Goal: Information Seeking & Learning: Learn about a topic

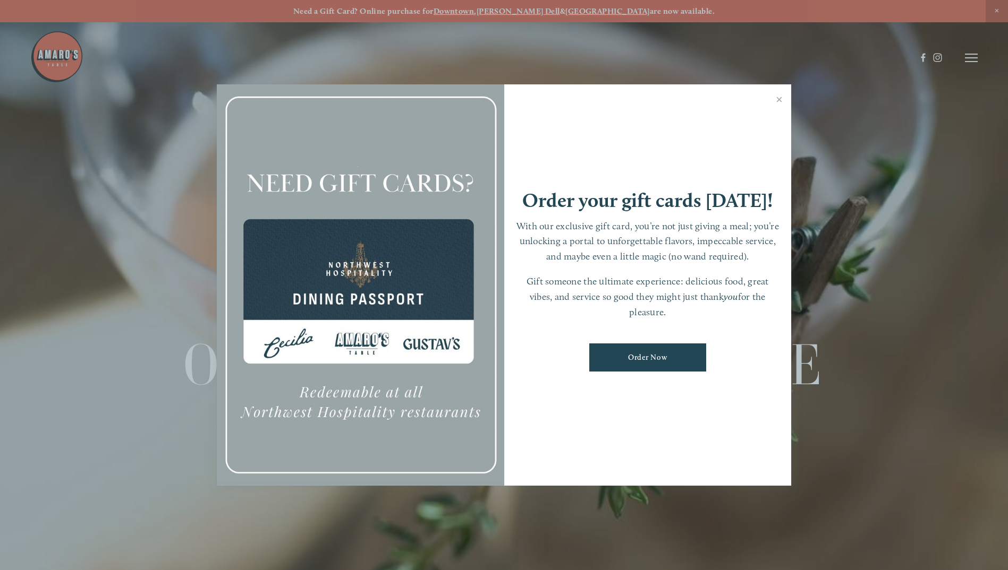
drag, startPoint x: 776, startPoint y: 100, endPoint x: 753, endPoint y: 116, distance: 28.3
click at [776, 100] on link "Close" at bounding box center [779, 101] width 21 height 30
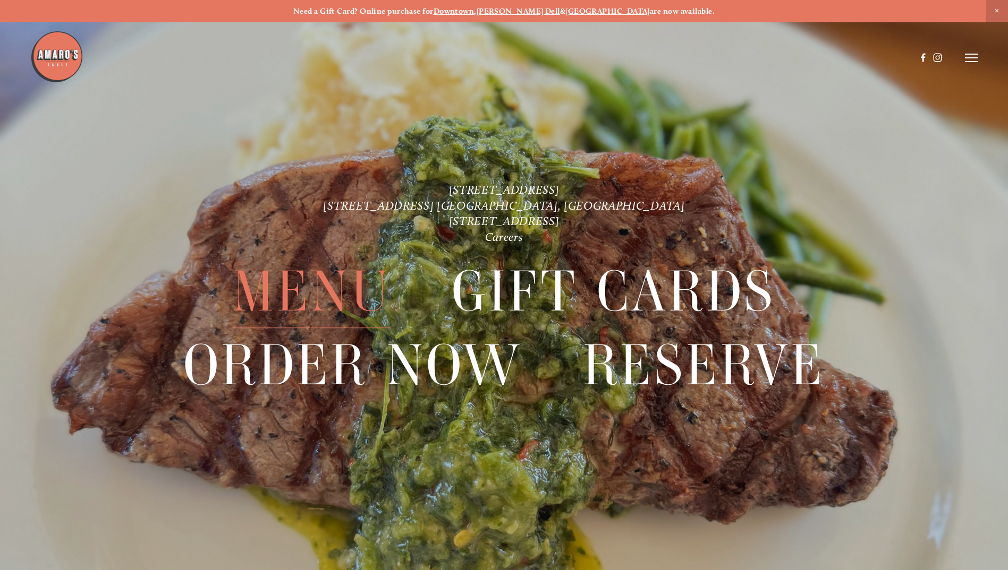
click at [335, 289] on span "Menu" at bounding box center [312, 291] width 158 height 73
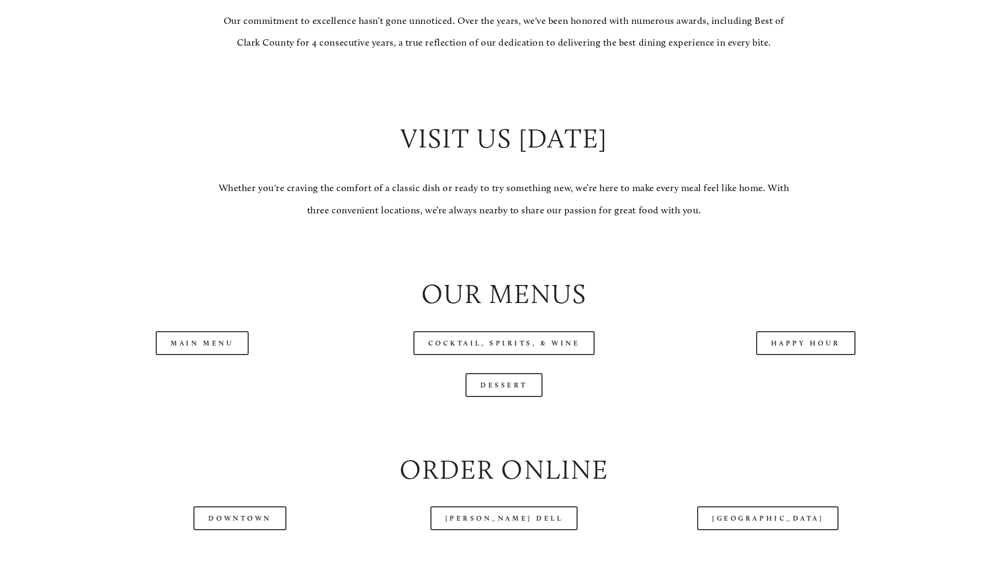
scroll to position [1062, 0]
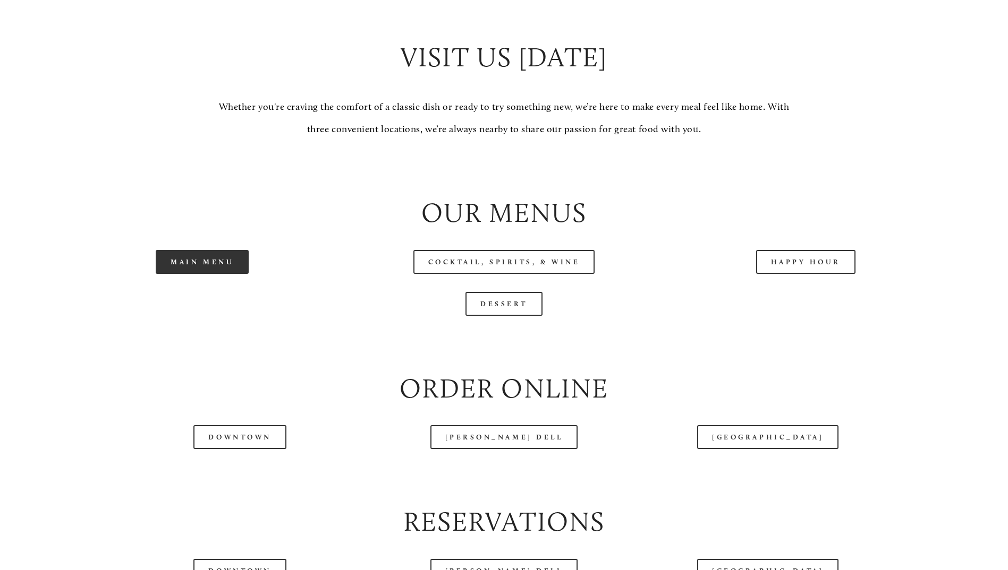
click at [191, 274] on link "Main Menu" at bounding box center [202, 262] width 93 height 24
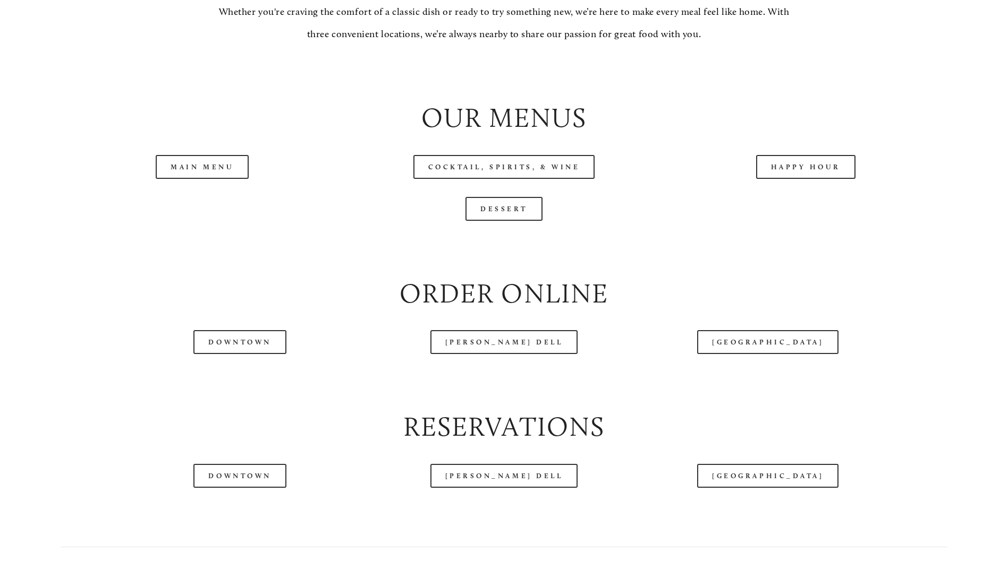
scroll to position [1328, 0]
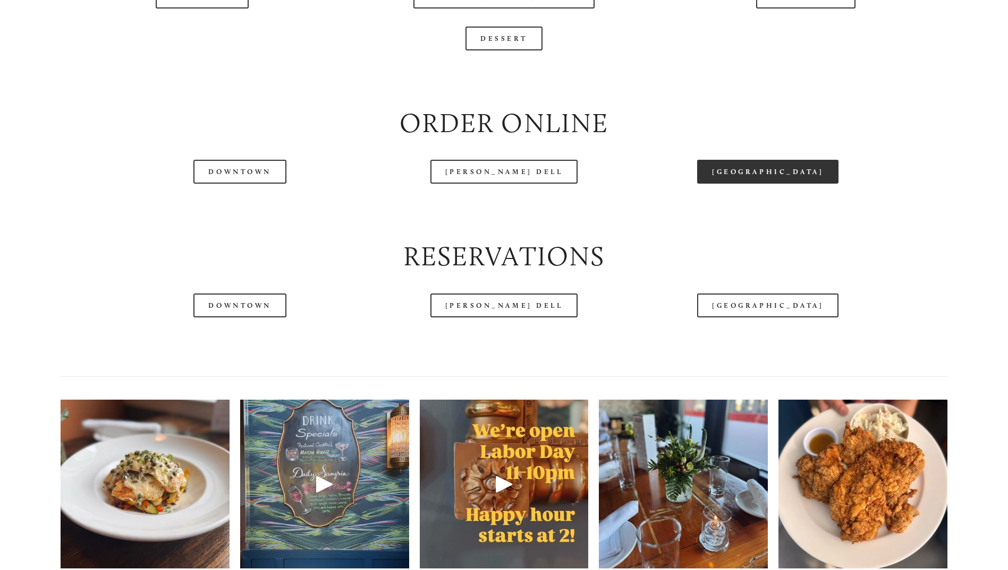
click at [762, 184] on link "[GEOGRAPHIC_DATA]" at bounding box center [767, 172] width 141 height 24
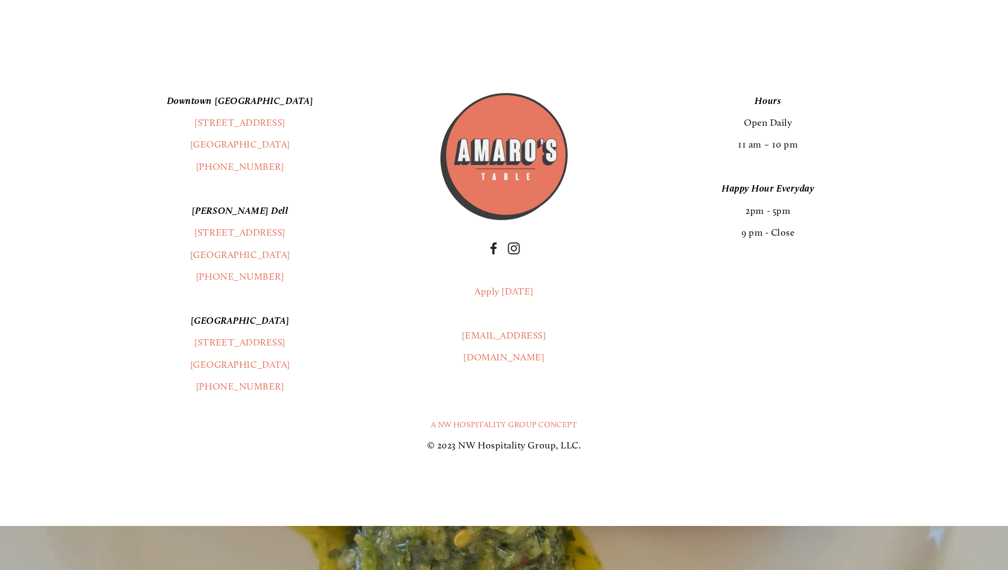
scroll to position [2124, 0]
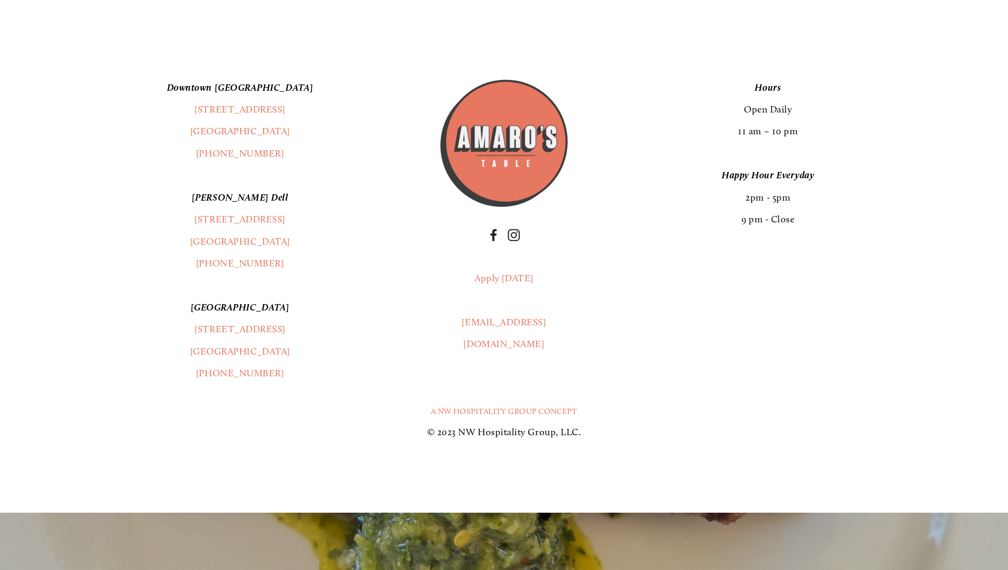
click at [252, 313] on em "[GEOGRAPHIC_DATA]" at bounding box center [240, 308] width 99 height 12
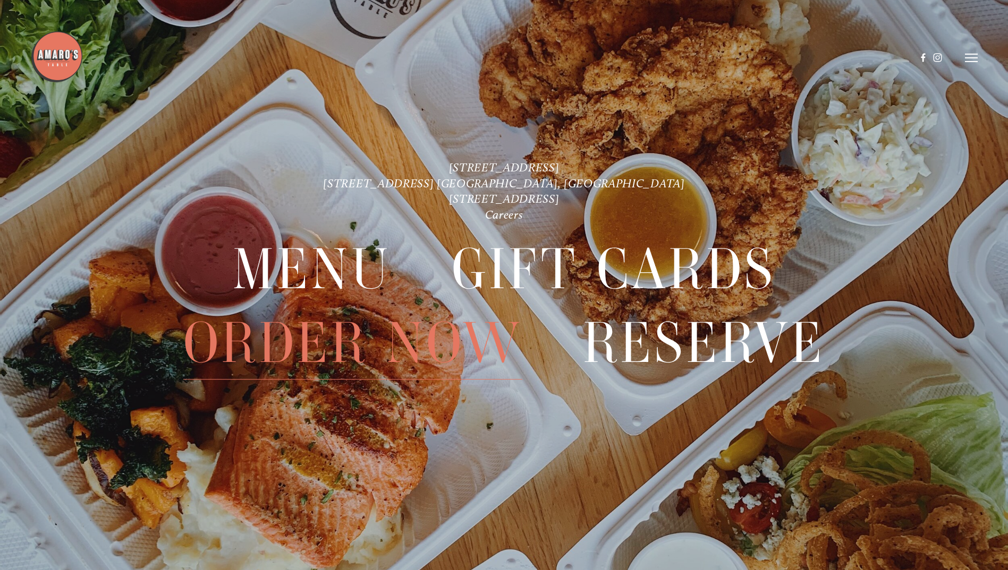
scroll to position [2680, 0]
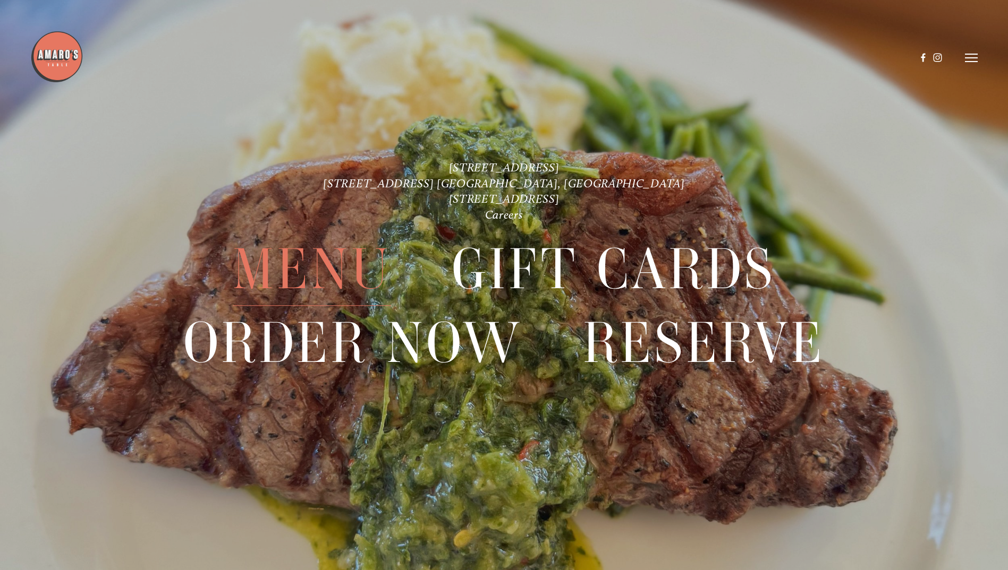
click at [336, 268] on span "Menu" at bounding box center [312, 269] width 158 height 73
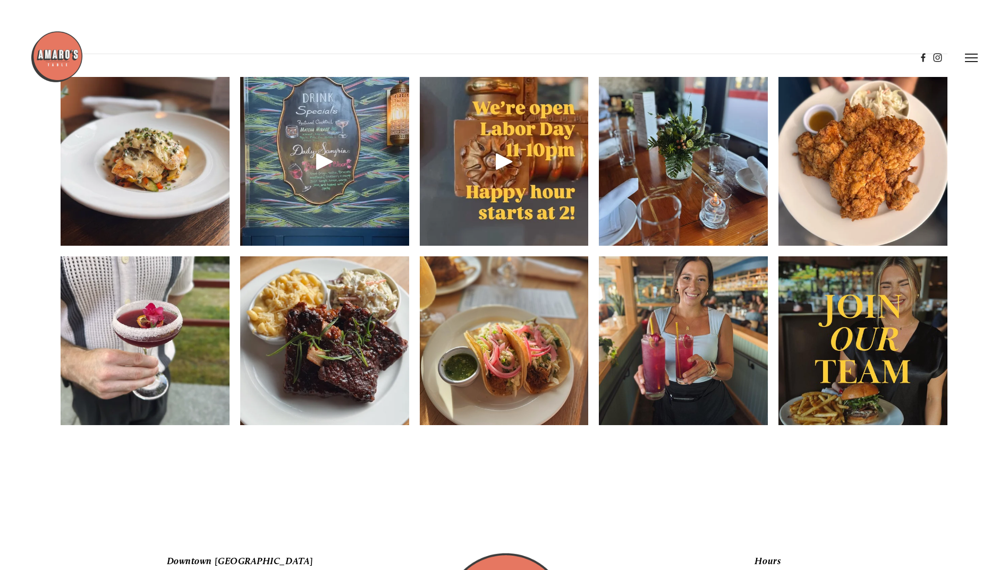
scroll to position [1646, 0]
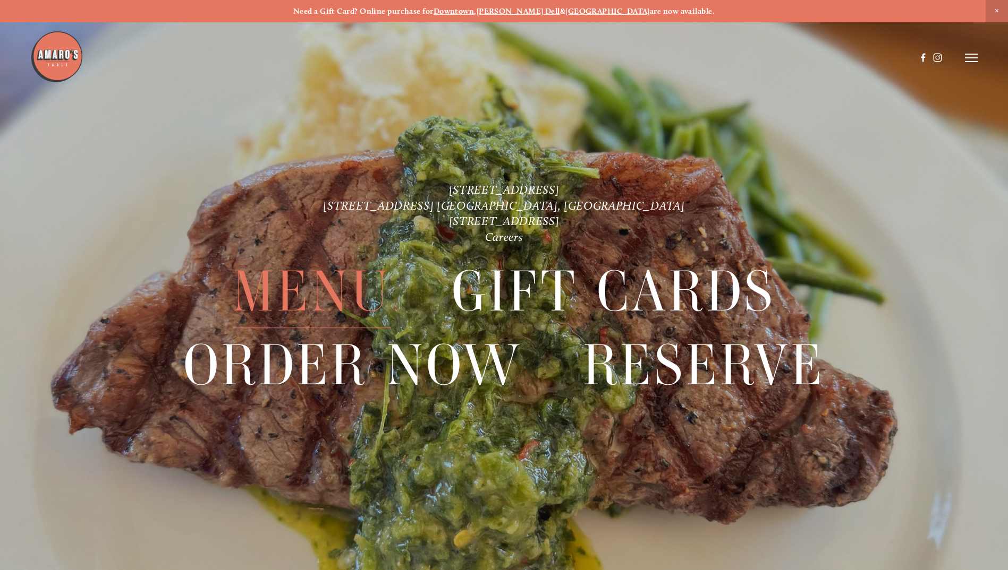
click at [302, 297] on span "Menu" at bounding box center [312, 291] width 158 height 73
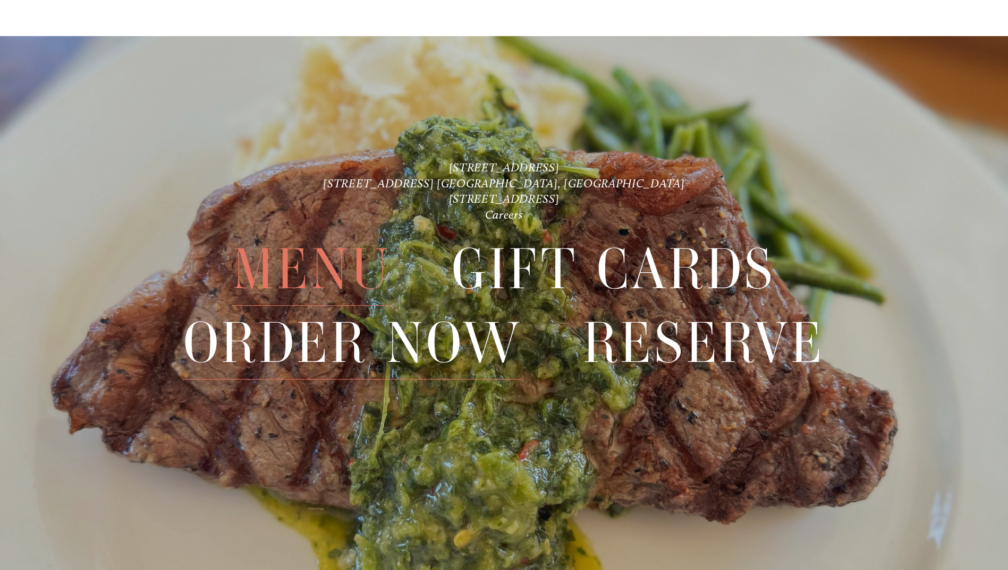
scroll to position [2602, 0]
click at [301, 264] on span "Menu" at bounding box center [312, 269] width 158 height 73
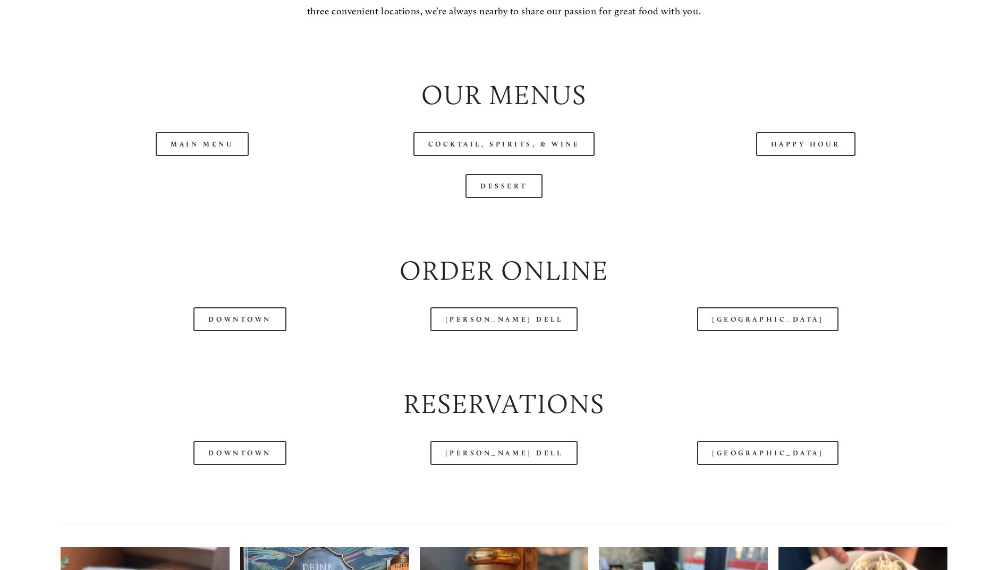
scroll to position [1222, 0]
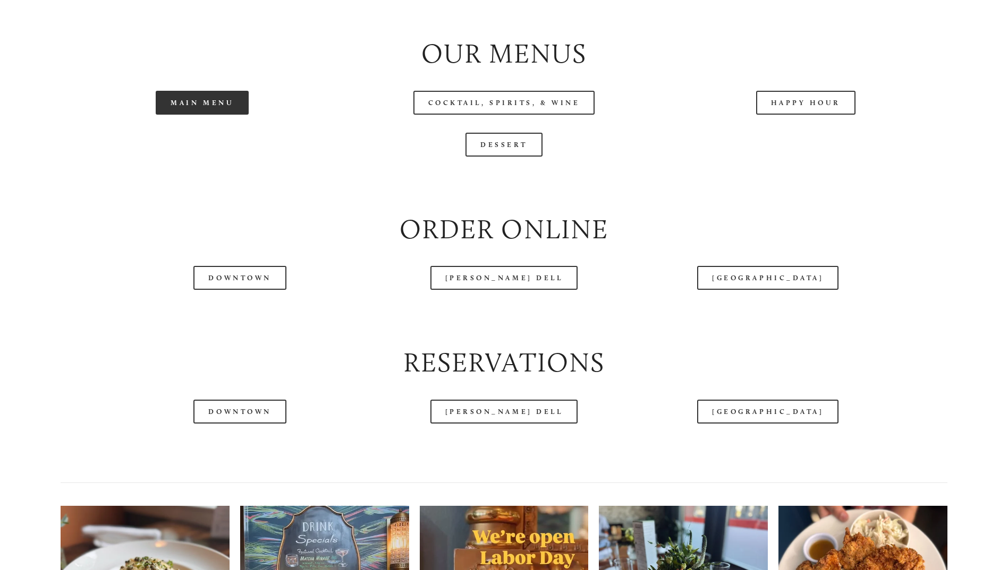
click at [222, 115] on link "Main Menu" at bounding box center [202, 103] width 93 height 24
